Goal: Task Accomplishment & Management: Complete application form

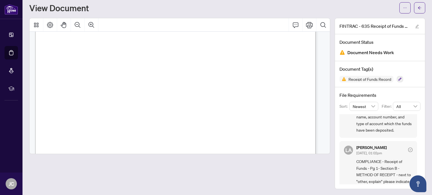
scroll to position [55, 0]
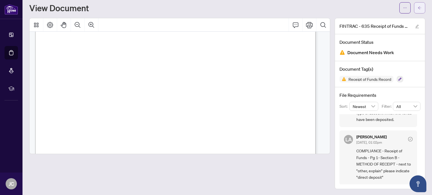
click at [414, 7] on button "button" at bounding box center [419, 7] width 11 height 11
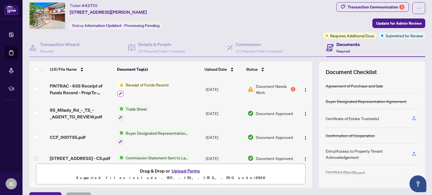
click at [119, 92] on icon "button" at bounding box center [120, 93] width 3 height 3
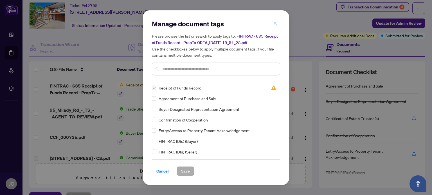
click at [274, 22] on icon "close" at bounding box center [275, 23] width 4 height 4
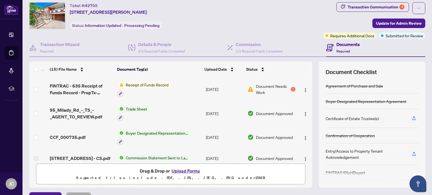
click at [181, 171] on button "Upload Forms" at bounding box center [186, 170] width 32 height 7
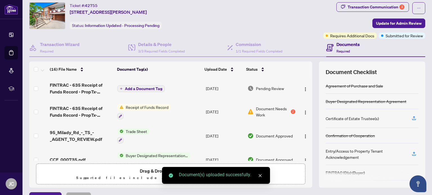
click at [129, 89] on span "Add a Document Tag" at bounding box center [143, 89] width 37 height 4
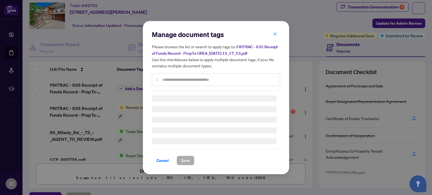
click at [170, 82] on input "text" at bounding box center [218, 80] width 113 height 6
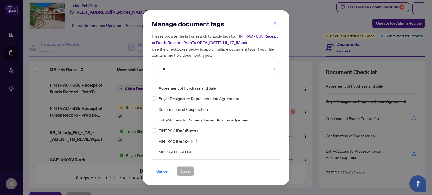
type input "*"
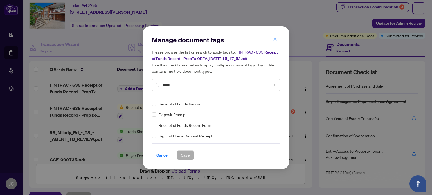
type input "*****"
click at [182, 153] on span "Save" at bounding box center [185, 155] width 9 height 9
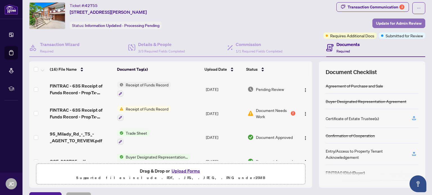
click at [381, 22] on span "Update for Admin Review" at bounding box center [399, 23] width 46 height 9
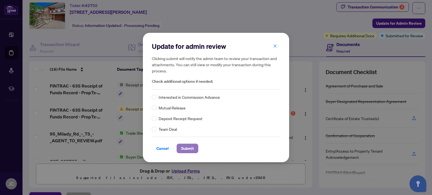
click at [187, 146] on span "Submit" at bounding box center [187, 148] width 13 height 9
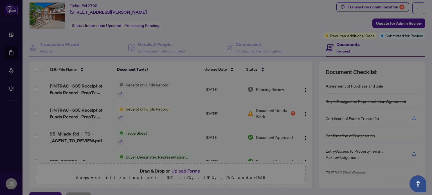
click at [370, 6] on div "Transaction submitted for review successfully. Proceed Cancel OK" at bounding box center [216, 97] width 432 height 195
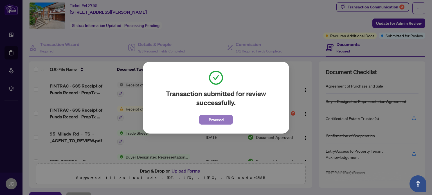
click at [223, 120] on span "Proceed" at bounding box center [216, 119] width 15 height 9
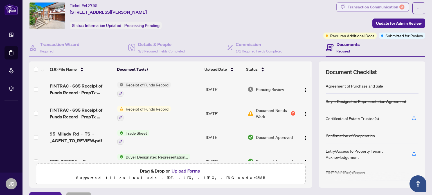
click at [360, 9] on div "Transaction Communication 3" at bounding box center [375, 7] width 57 height 9
